Goal: Transaction & Acquisition: Purchase product/service

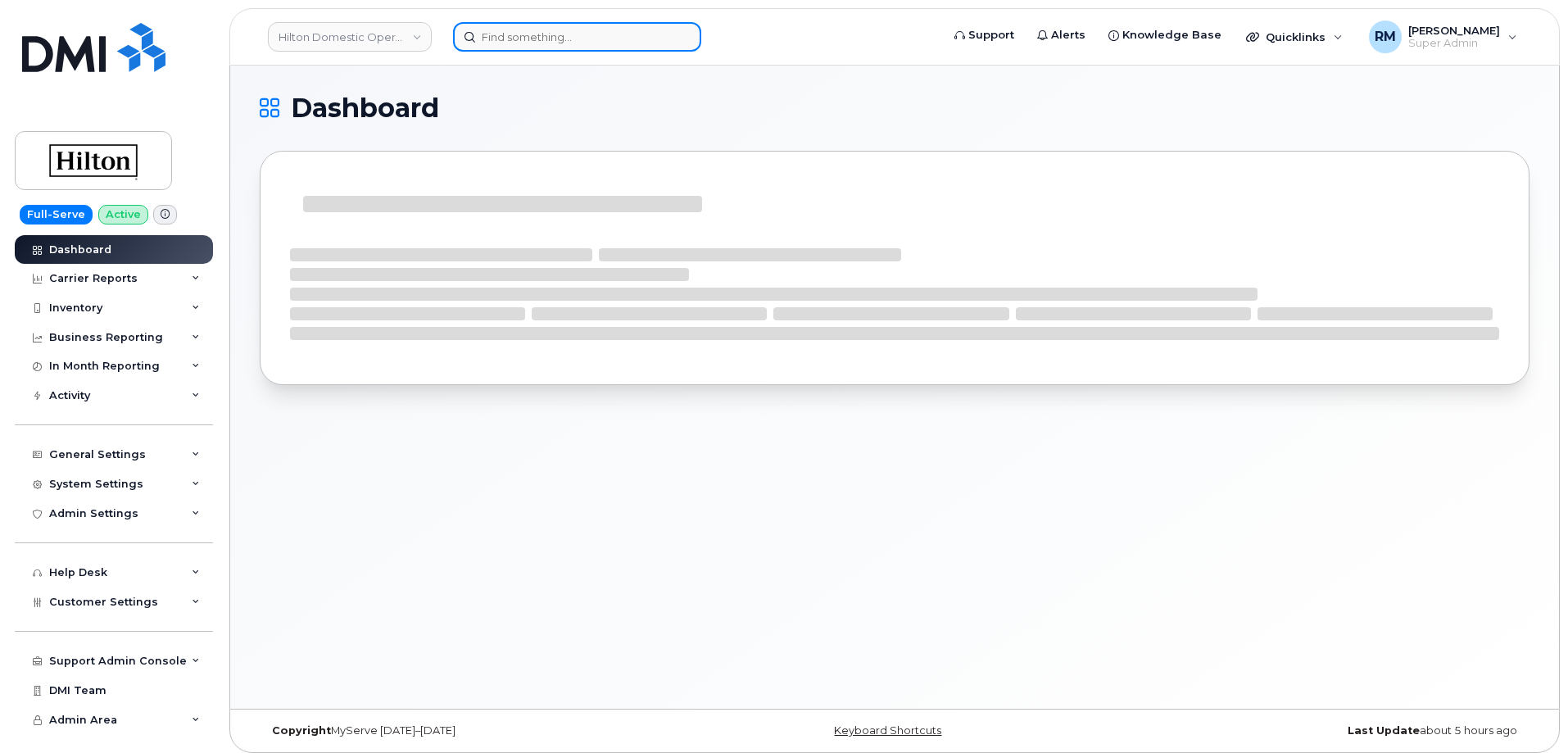
click at [575, 32] on input at bounding box center [577, 36] width 249 height 29
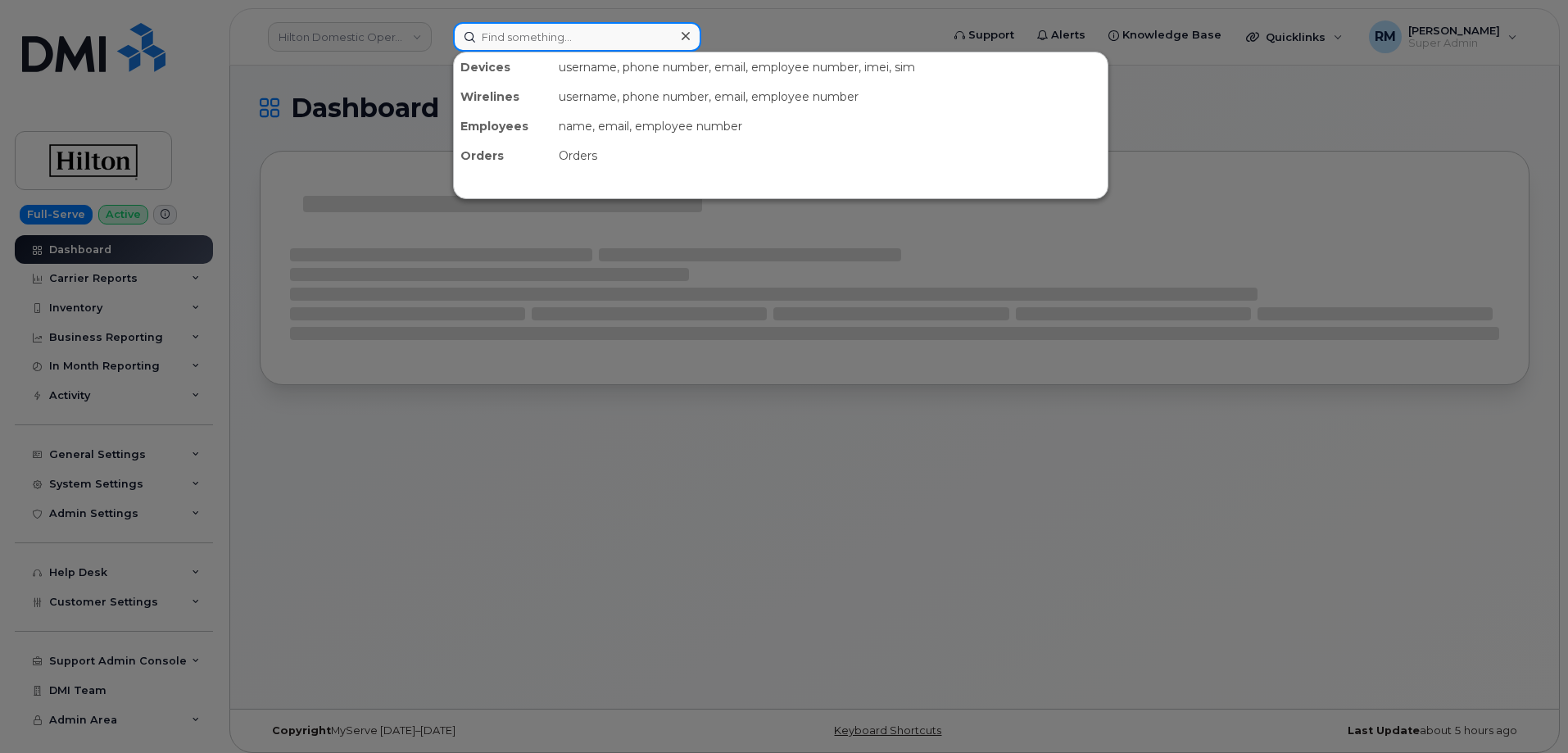
paste input "571-230-6450"
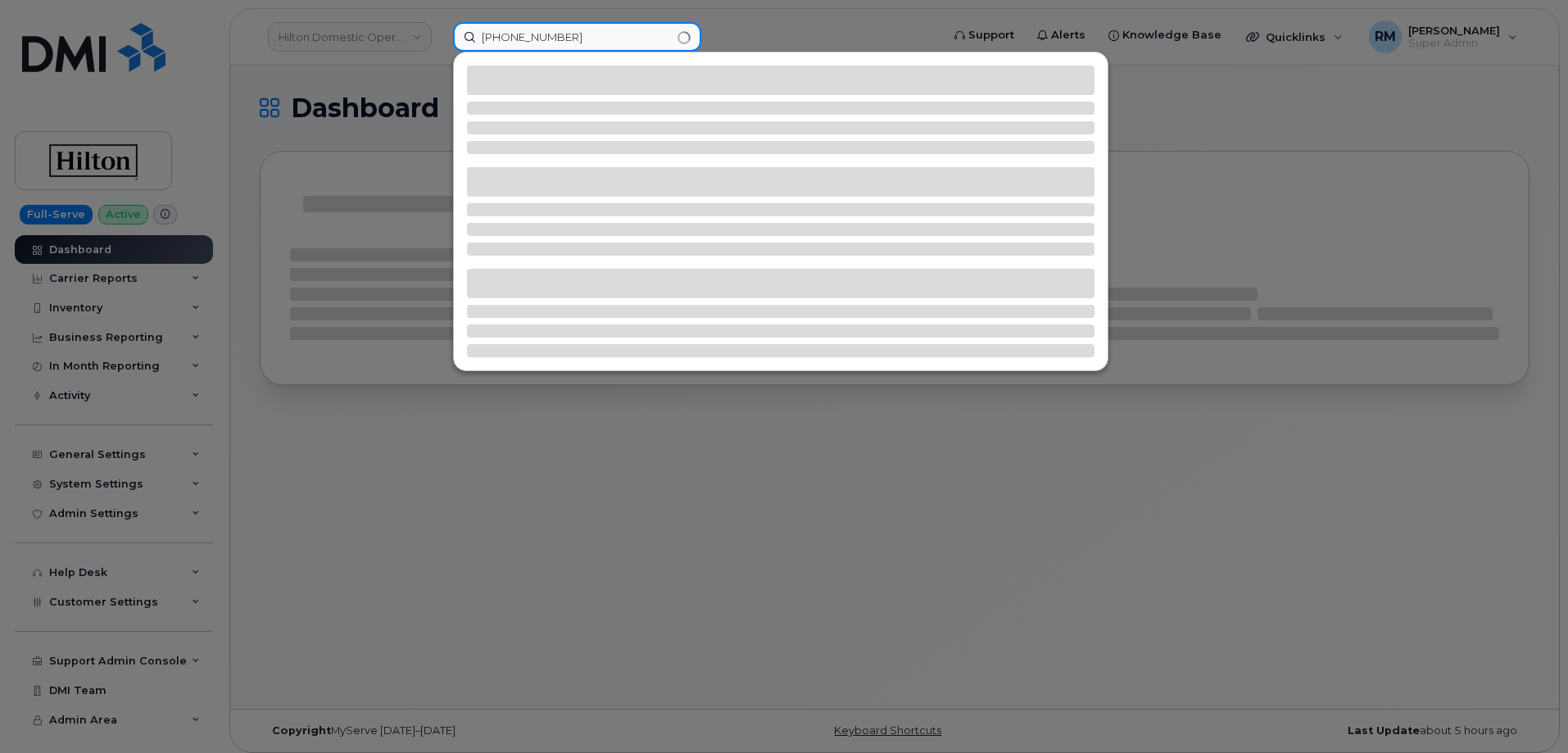
type input "571-230-6450"
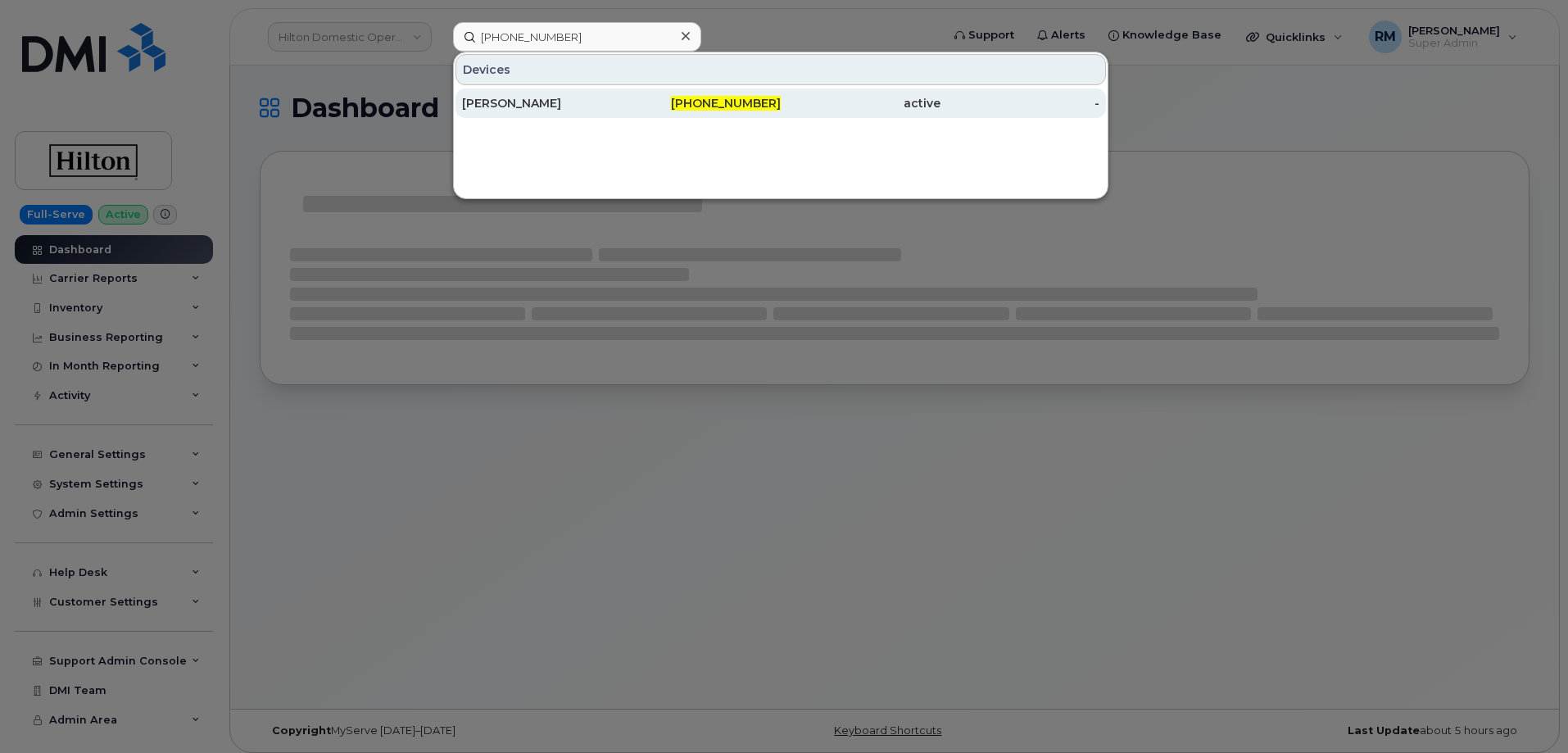
click at [543, 105] on div "CUONG KHONG" at bounding box center [542, 103] width 160 height 16
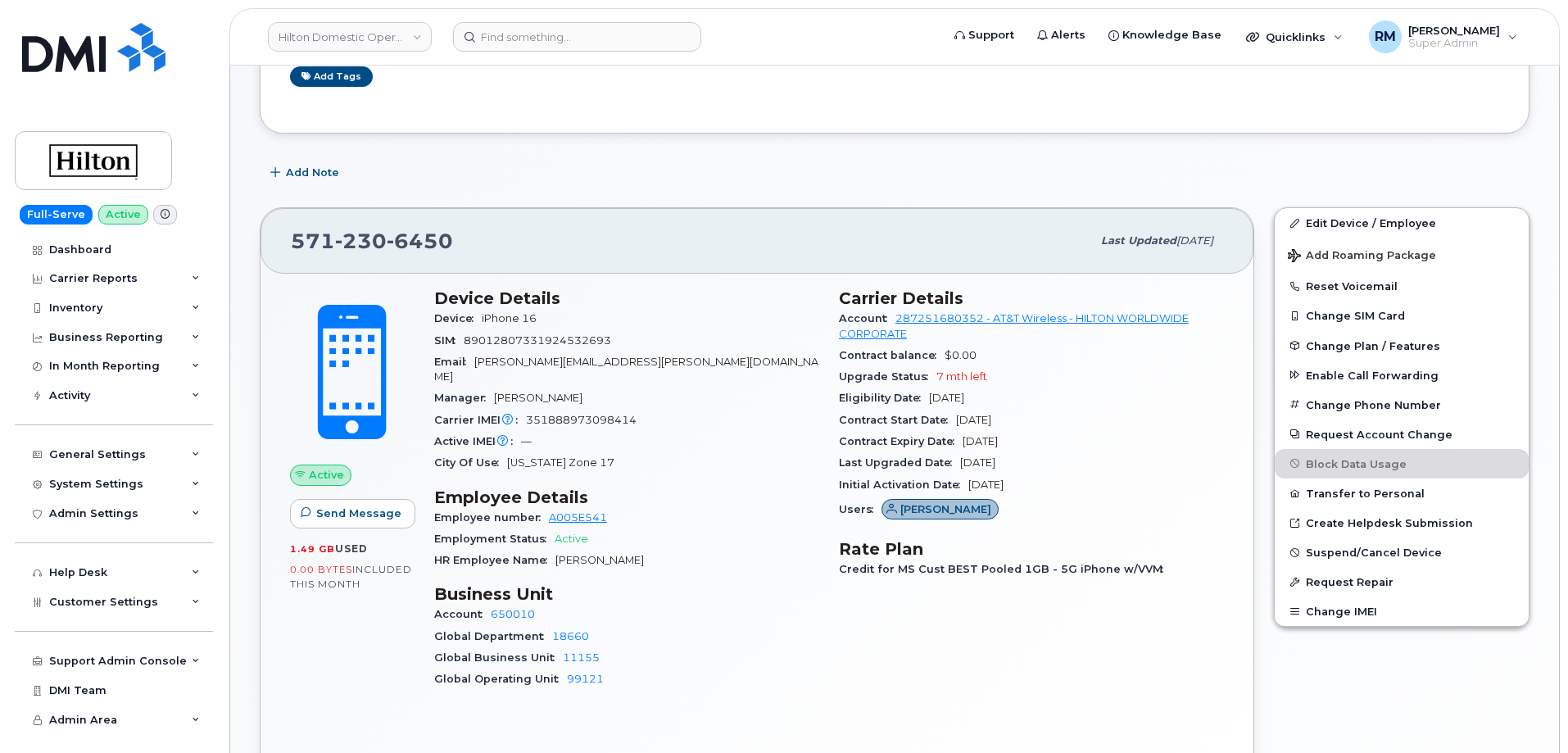
scroll to position [324, 0]
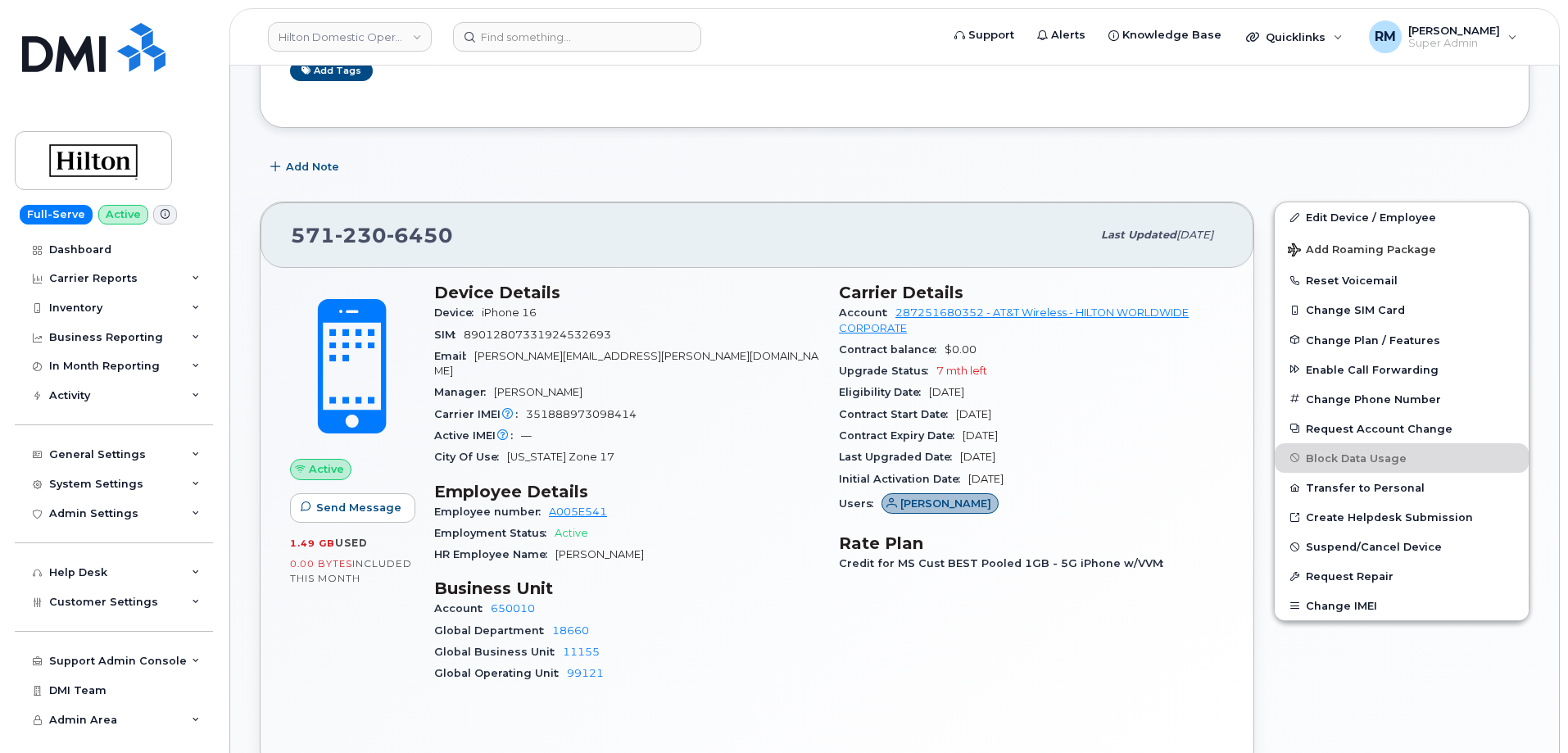
click at [523, 54] on header "Hilton Domestic Operating Company Inc Support Alerts Knowledge Base Quicklinks …" at bounding box center [895, 37] width 1331 height 58
click at [529, 32] on input at bounding box center [577, 36] width 249 height 29
paste input "297317"
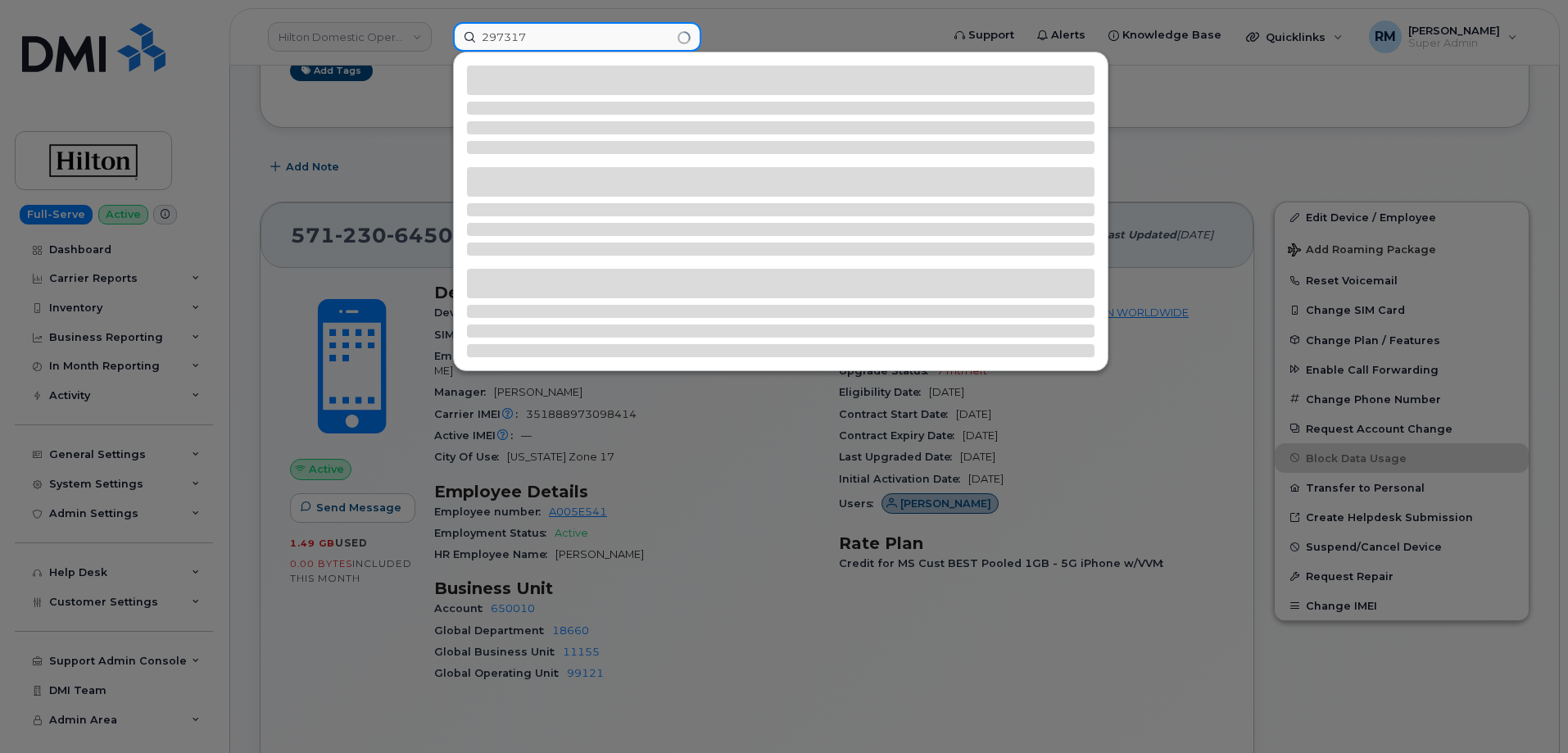
type input "297317"
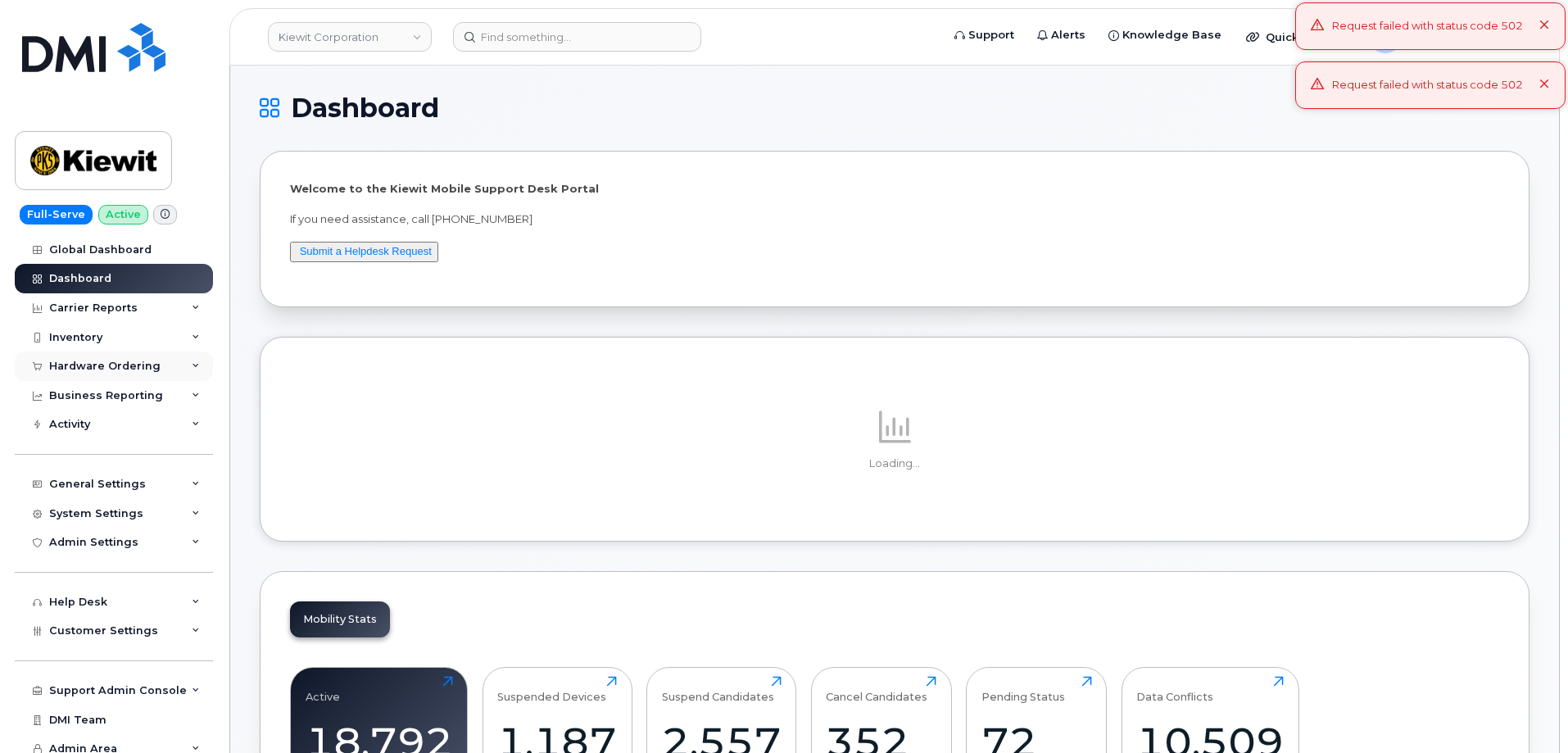
click at [95, 365] on div "Hardware Ordering" at bounding box center [105, 366] width 112 height 13
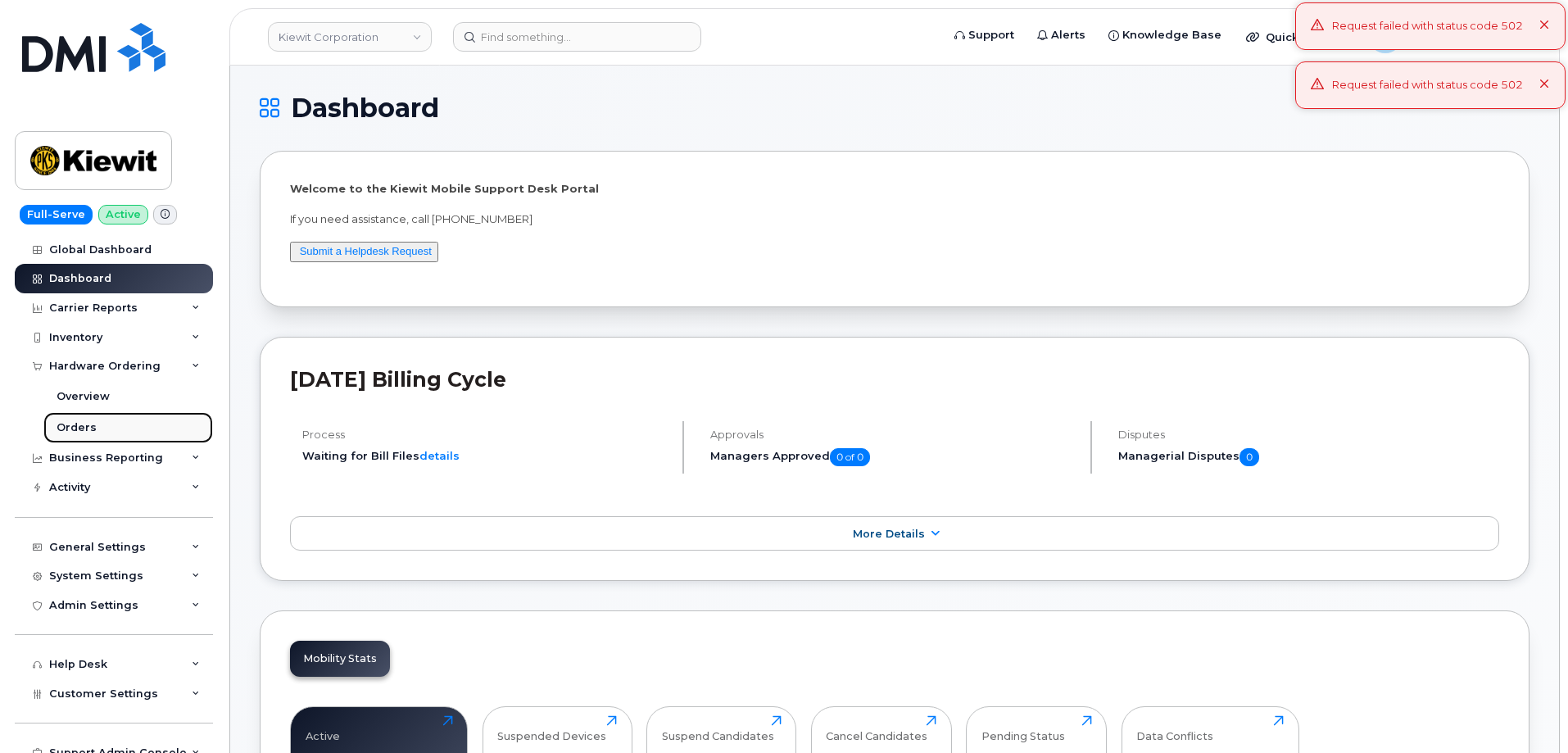
click at [96, 425] on link "Orders" at bounding box center [128, 428] width 169 height 31
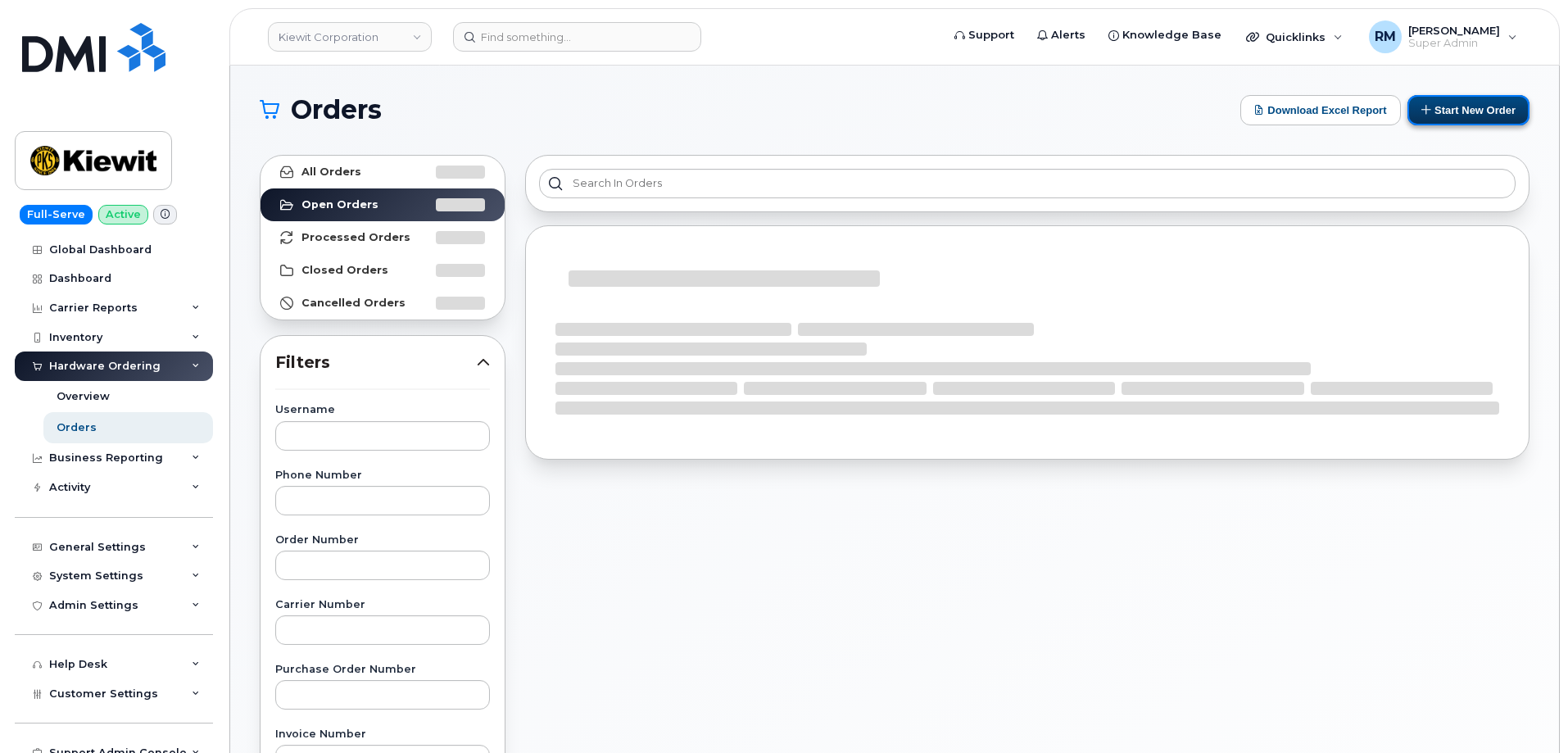
click at [1463, 116] on button "Start New Order" at bounding box center [1468, 111] width 122 height 30
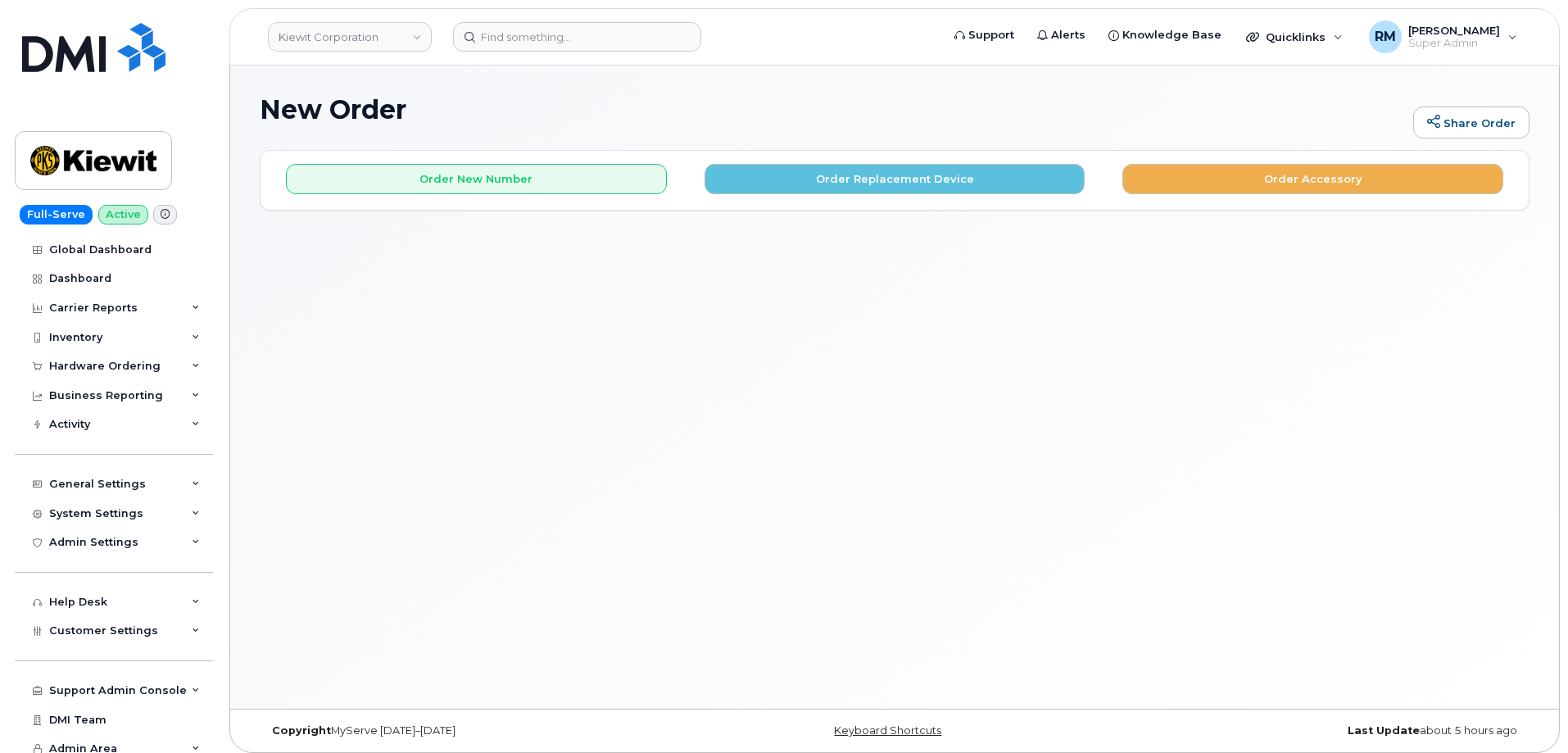
click at [1264, 503] on div "New Order Share Order × Share This Order If you want to allow others to create …" at bounding box center [894, 387] width 1329 height 643
click at [1281, 166] on button "Order Accessory" at bounding box center [1313, 179] width 381 height 30
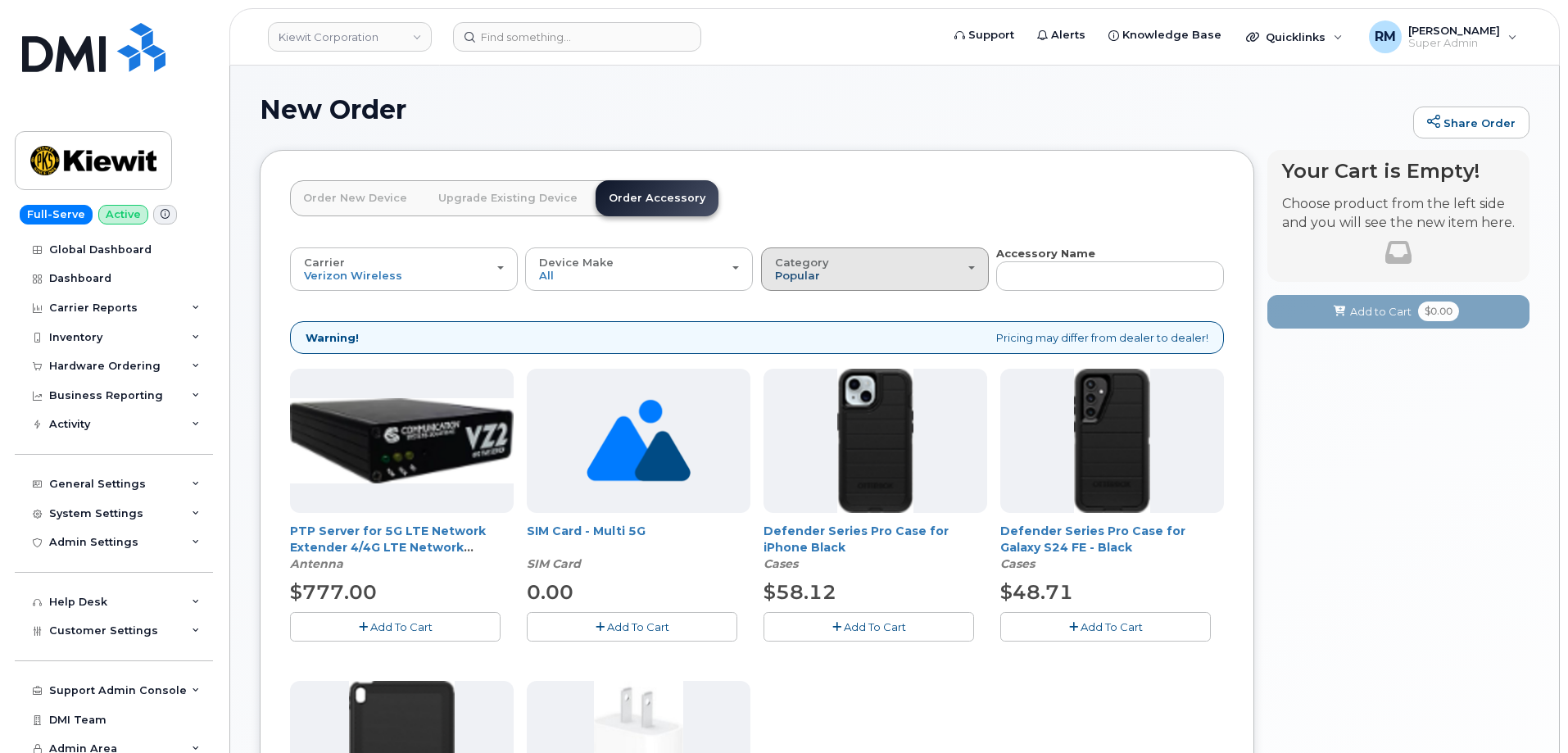
click at [806, 280] on span "Popular" at bounding box center [798, 275] width 45 height 13
click at [800, 304] on div "All" at bounding box center [875, 306] width 219 height 20
click at [345, 201] on link "Order New Device" at bounding box center [356, 199] width 131 height 36
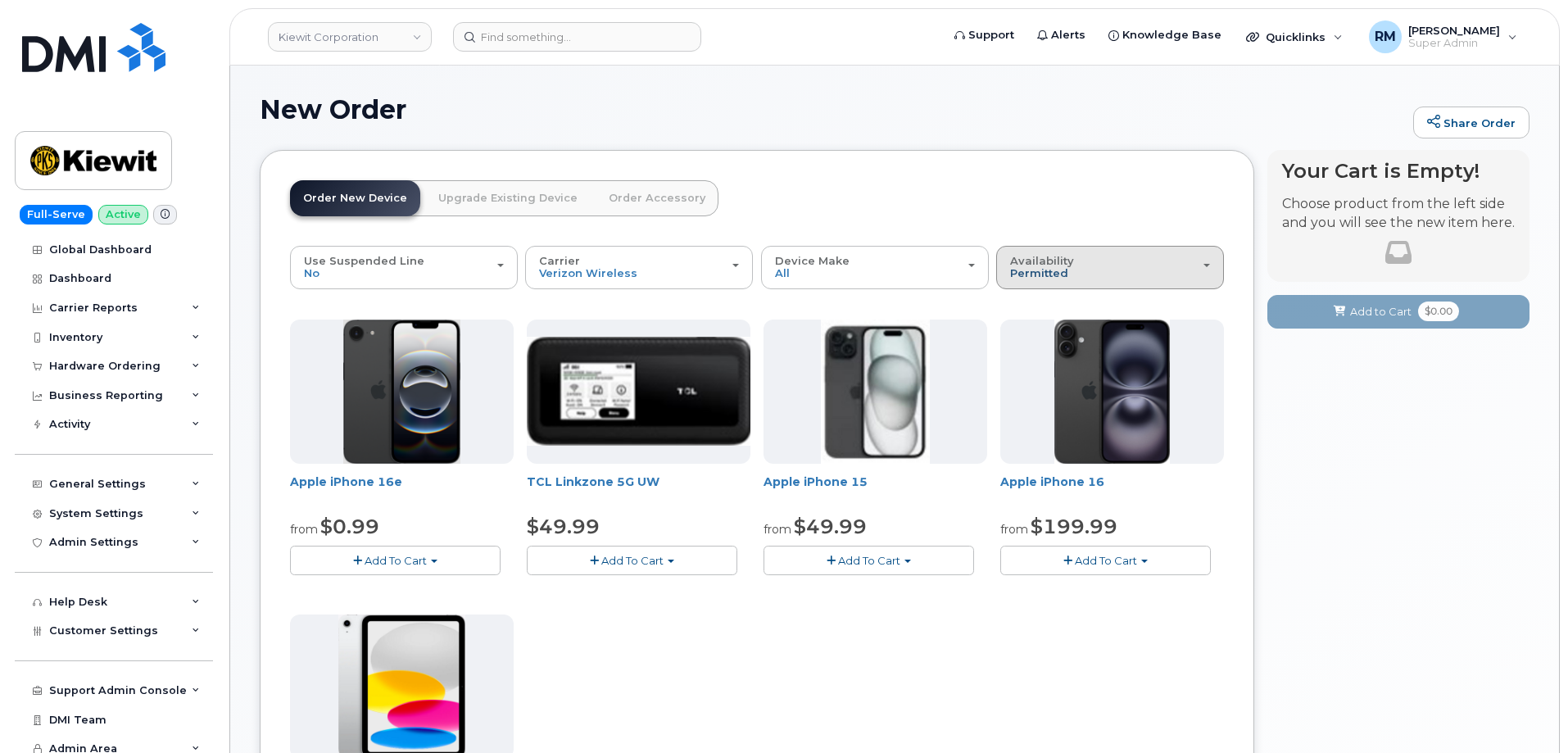
click at [1035, 271] on span "Permitted" at bounding box center [1039, 273] width 59 height 13
click at [1028, 333] on label "All" at bounding box center [1018, 332] width 34 height 20
click at [0, 0] on input "All" at bounding box center [0, 0] width 0 height 0
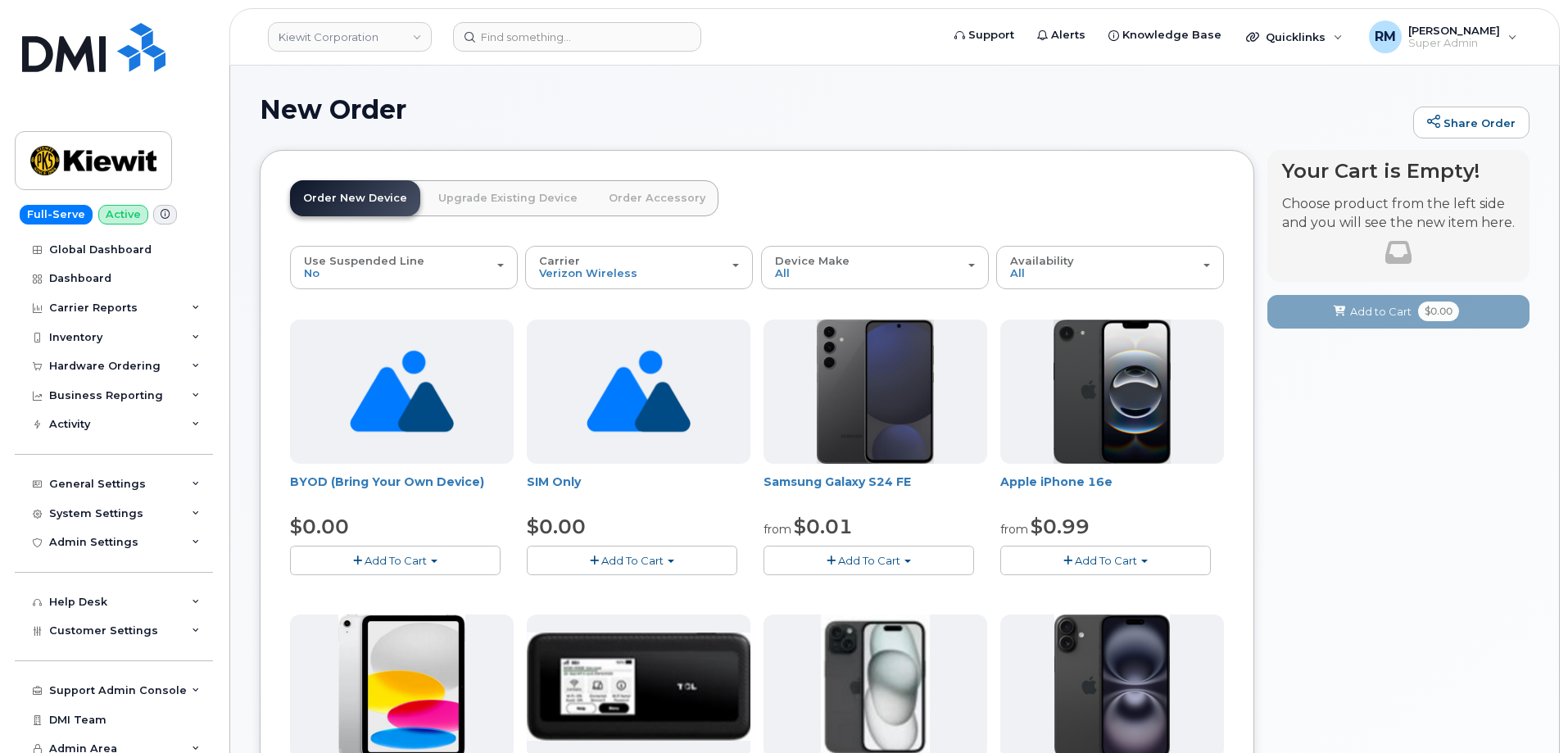
click at [657, 198] on link "Order Accessory" at bounding box center [657, 199] width 123 height 36
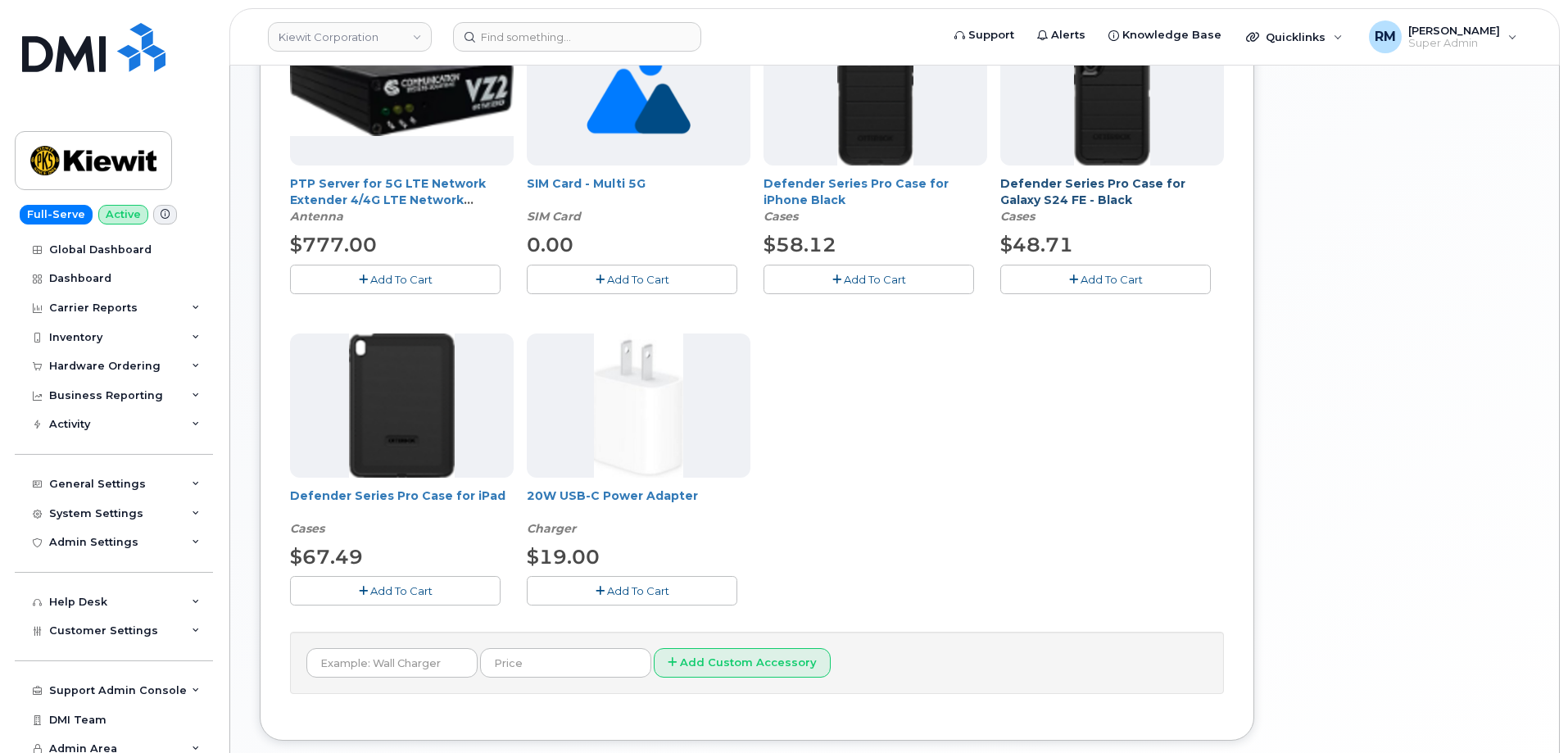
scroll to position [442, 0]
